Goal: Check status: Check status

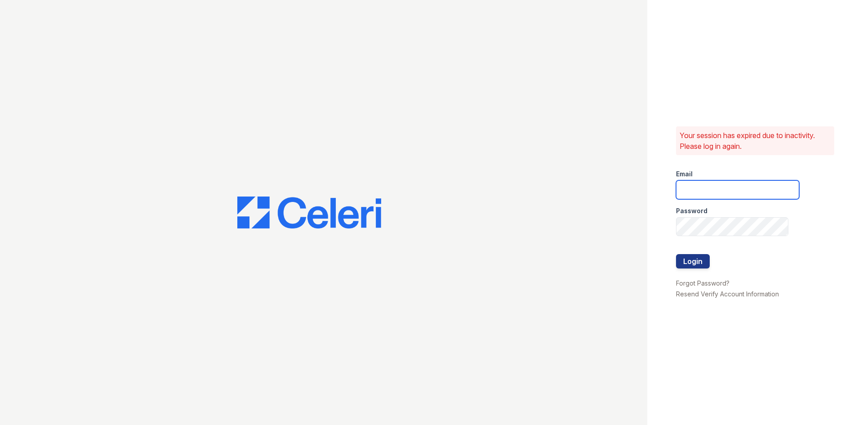
click at [700, 196] on input "email" at bounding box center [737, 189] width 123 height 19
type input "[EMAIL_ADDRESS][DOMAIN_NAME]"
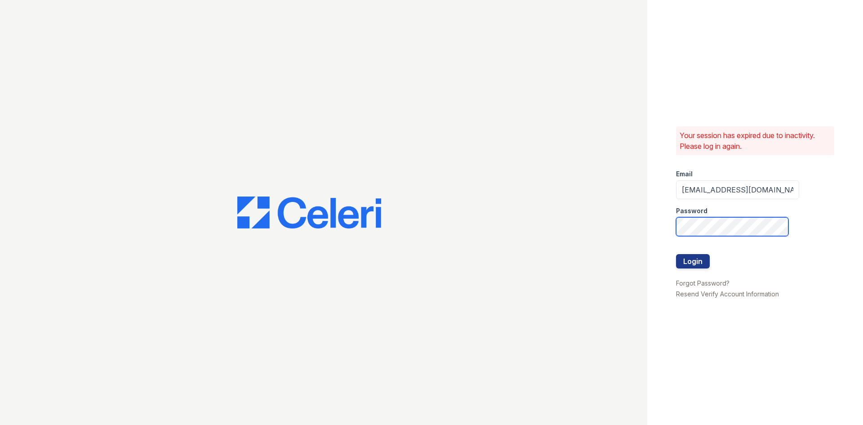
click at [676, 254] on button "Login" at bounding box center [693, 261] width 34 height 14
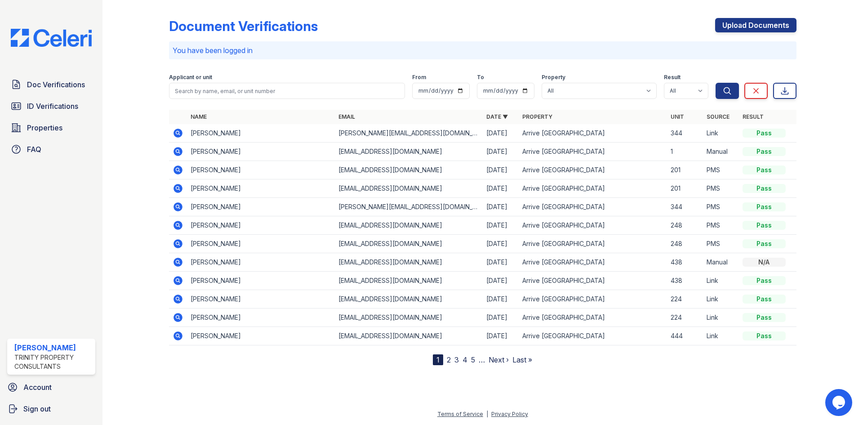
click at [12, 275] on div "Doc Verifications ID Verifications Properties FAQ Mercedes Garber Trinity Prope…" at bounding box center [51, 212] width 102 height 425
click at [67, 111] on span "ID Verifications" at bounding box center [52, 106] width 51 height 11
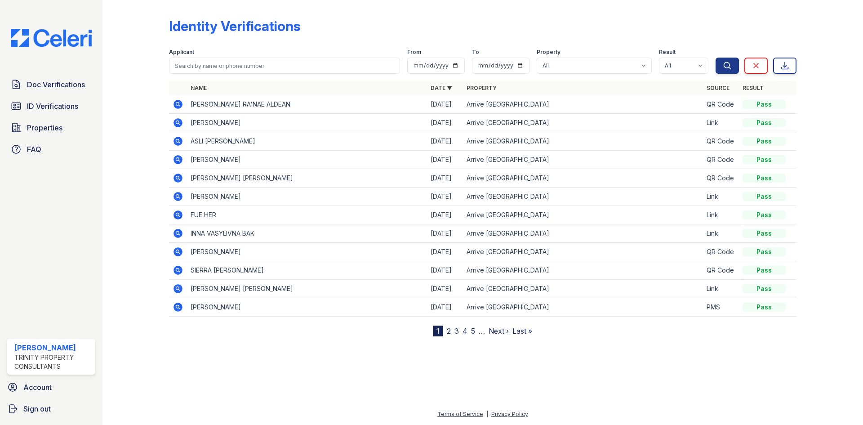
click at [174, 121] on icon at bounding box center [177, 122] width 9 height 9
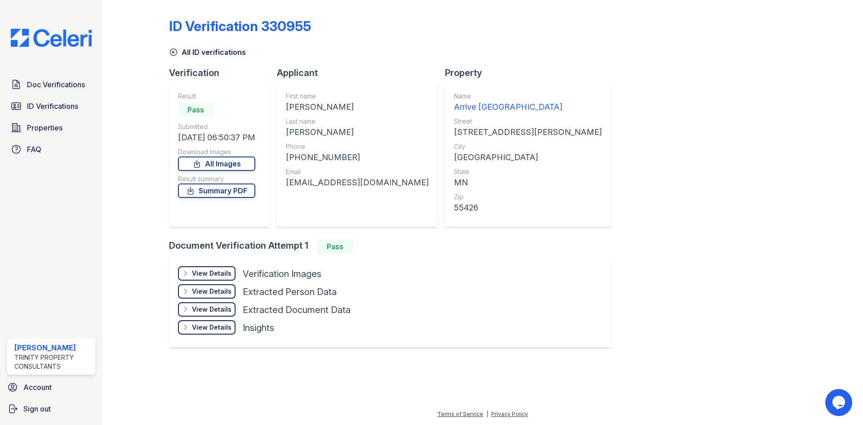
click at [48, 97] on div "Doc Verifications ID Verifications Properties FAQ" at bounding box center [51, 116] width 95 height 83
click at [49, 104] on span "ID Verifications" at bounding box center [52, 106] width 51 height 11
